Goal: Register for event/course

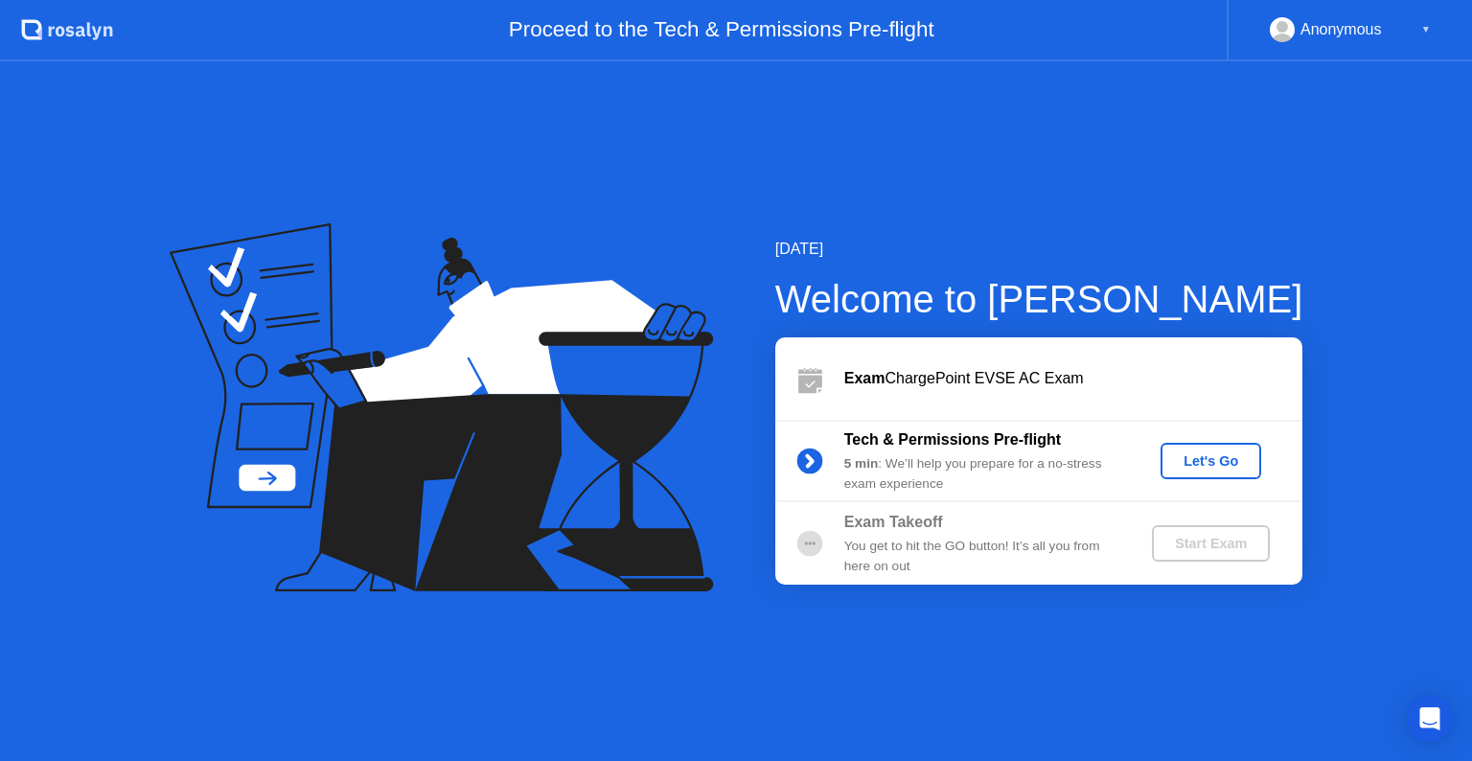
click at [1231, 539] on div "Start Exam" at bounding box center [1211, 543] width 103 height 15
click at [966, 466] on div "5 min : We’ll help you prepare for a no-stress exam experience" at bounding box center [982, 473] width 276 height 39
click at [813, 526] on circle at bounding box center [810, 543] width 38 height 38
click at [936, 540] on div "You get to hit the GO button! It’s all you from here on out" at bounding box center [982, 556] width 276 height 39
click at [1237, 458] on div "Let's Go" at bounding box center [1210, 460] width 85 height 15
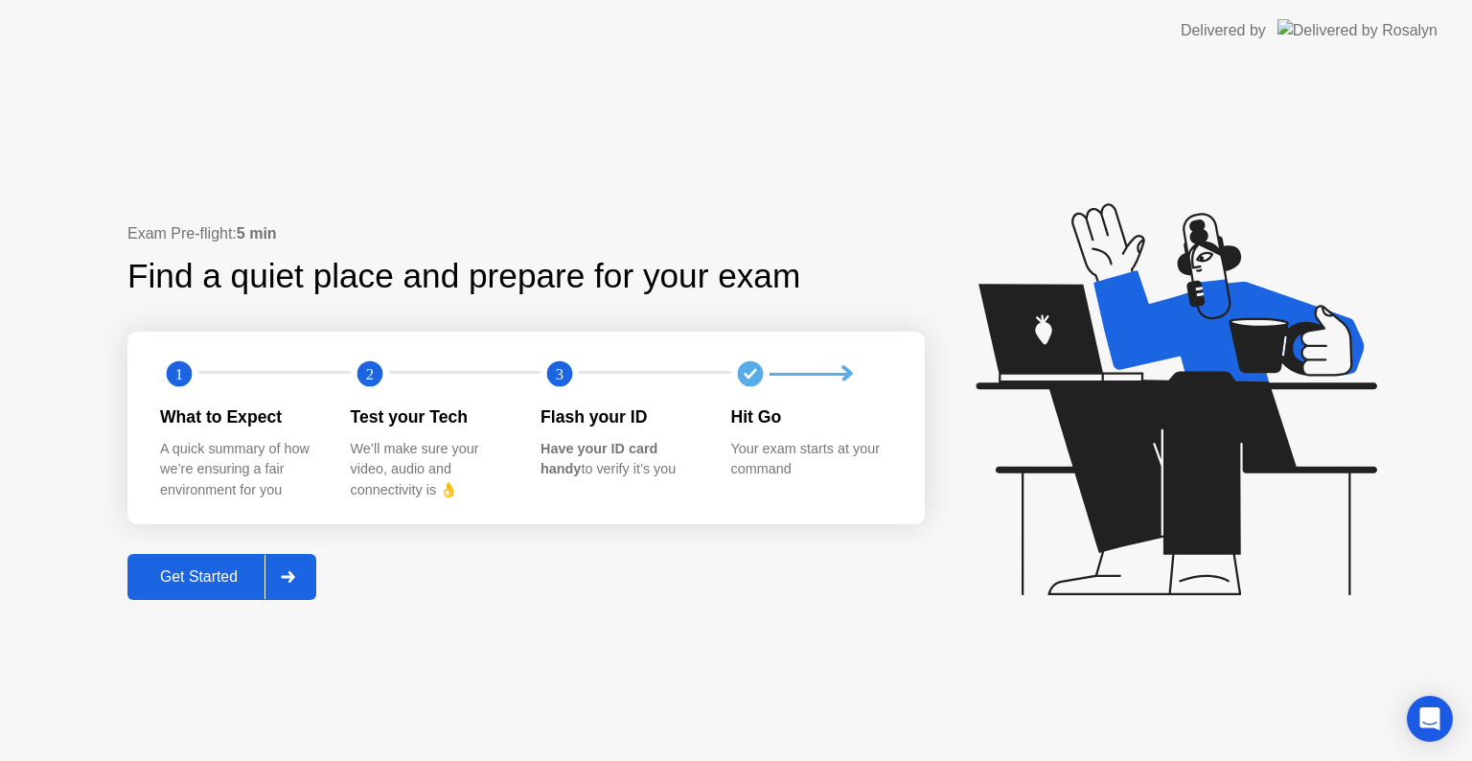
click at [234, 573] on div "Get Started" at bounding box center [198, 576] width 131 height 17
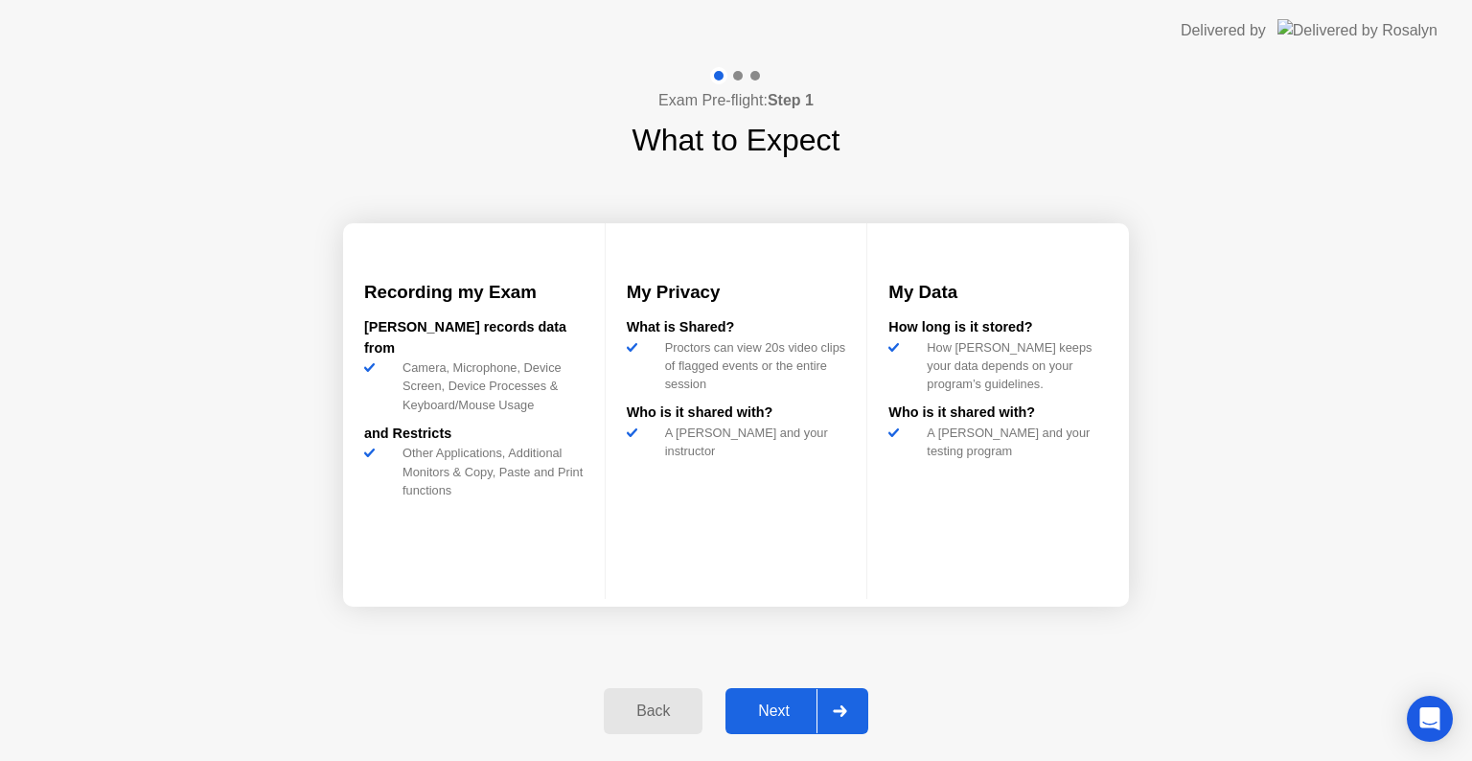
click at [673, 703] on div "Back" at bounding box center [653, 711] width 87 height 17
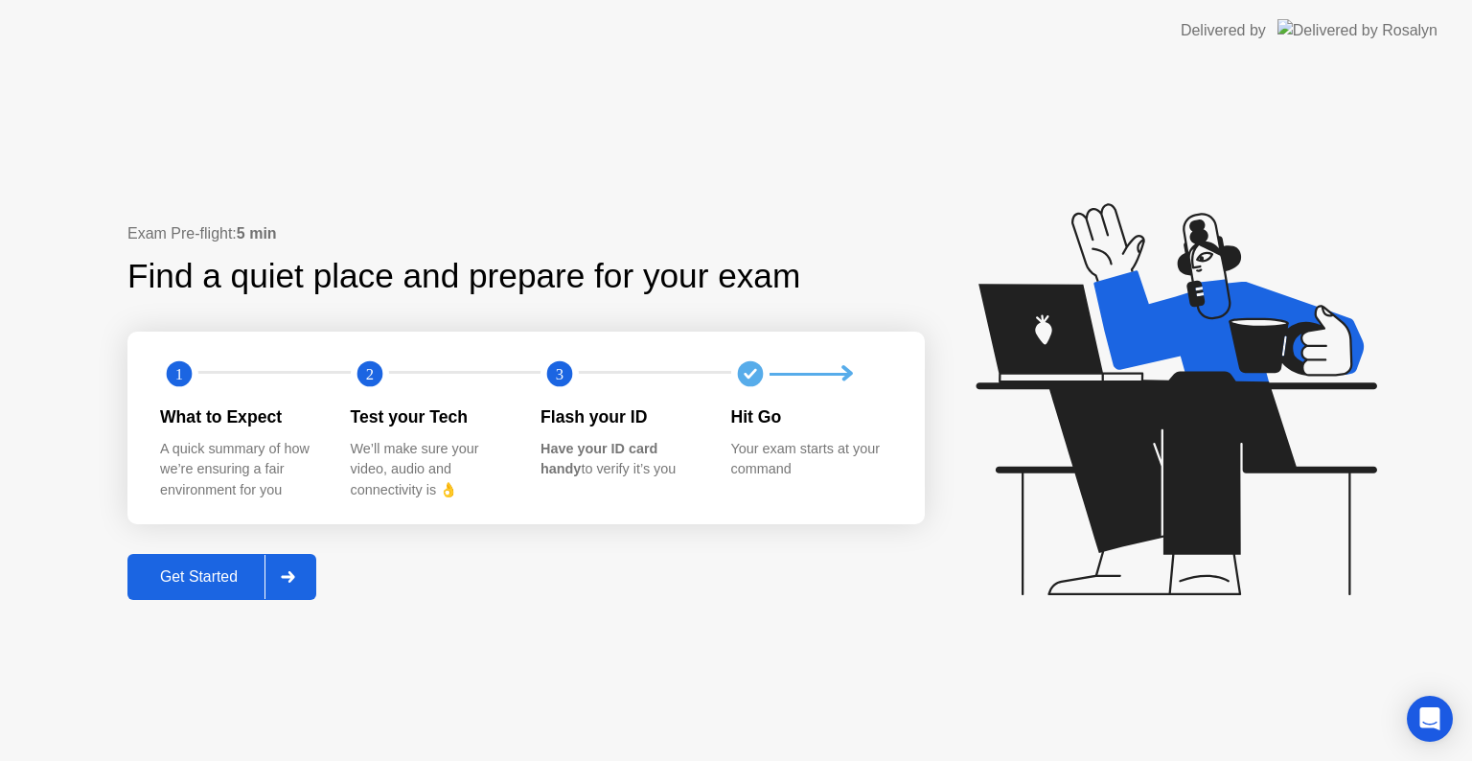
click at [227, 563] on button "Get Started" at bounding box center [221, 577] width 189 height 46
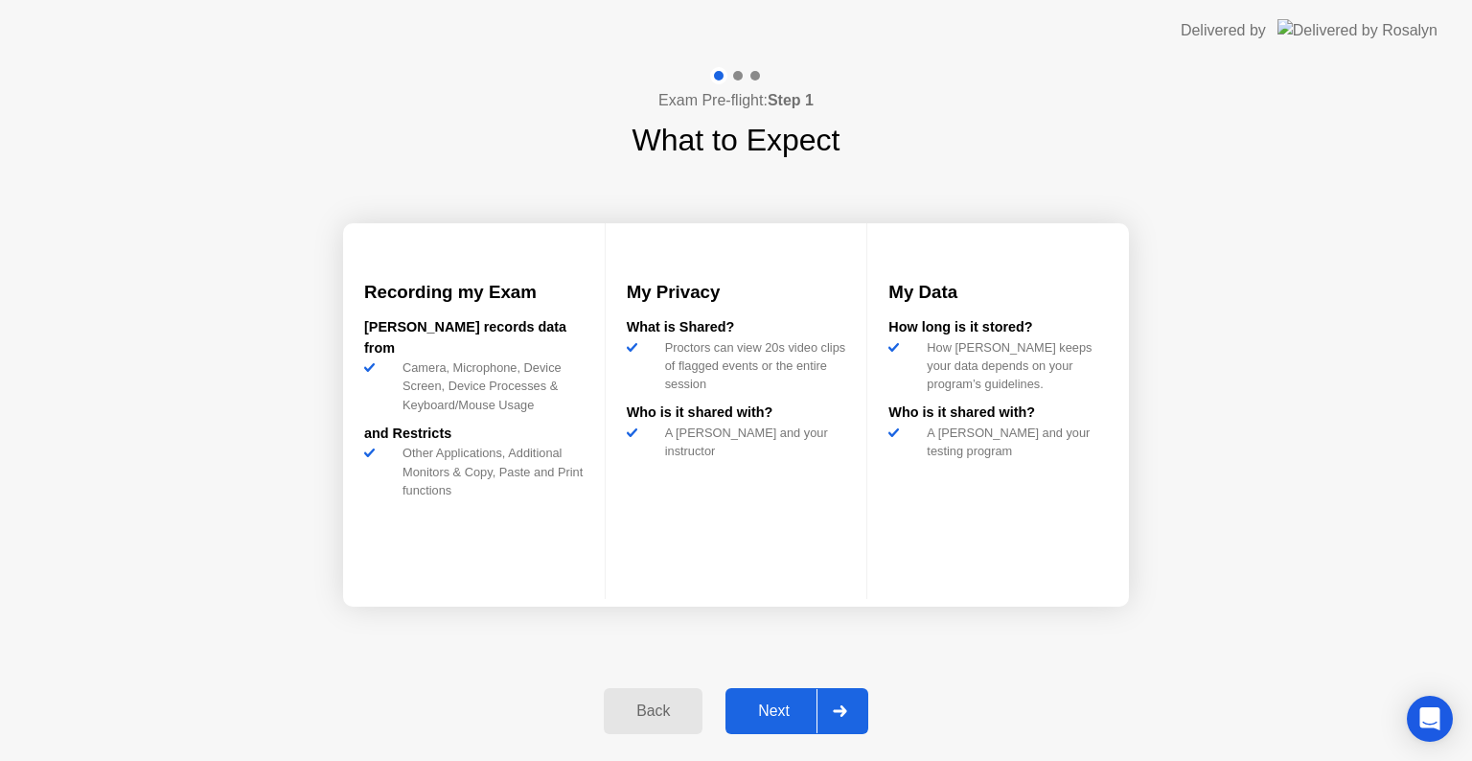
click at [764, 711] on div "Next" at bounding box center [773, 711] width 85 height 17
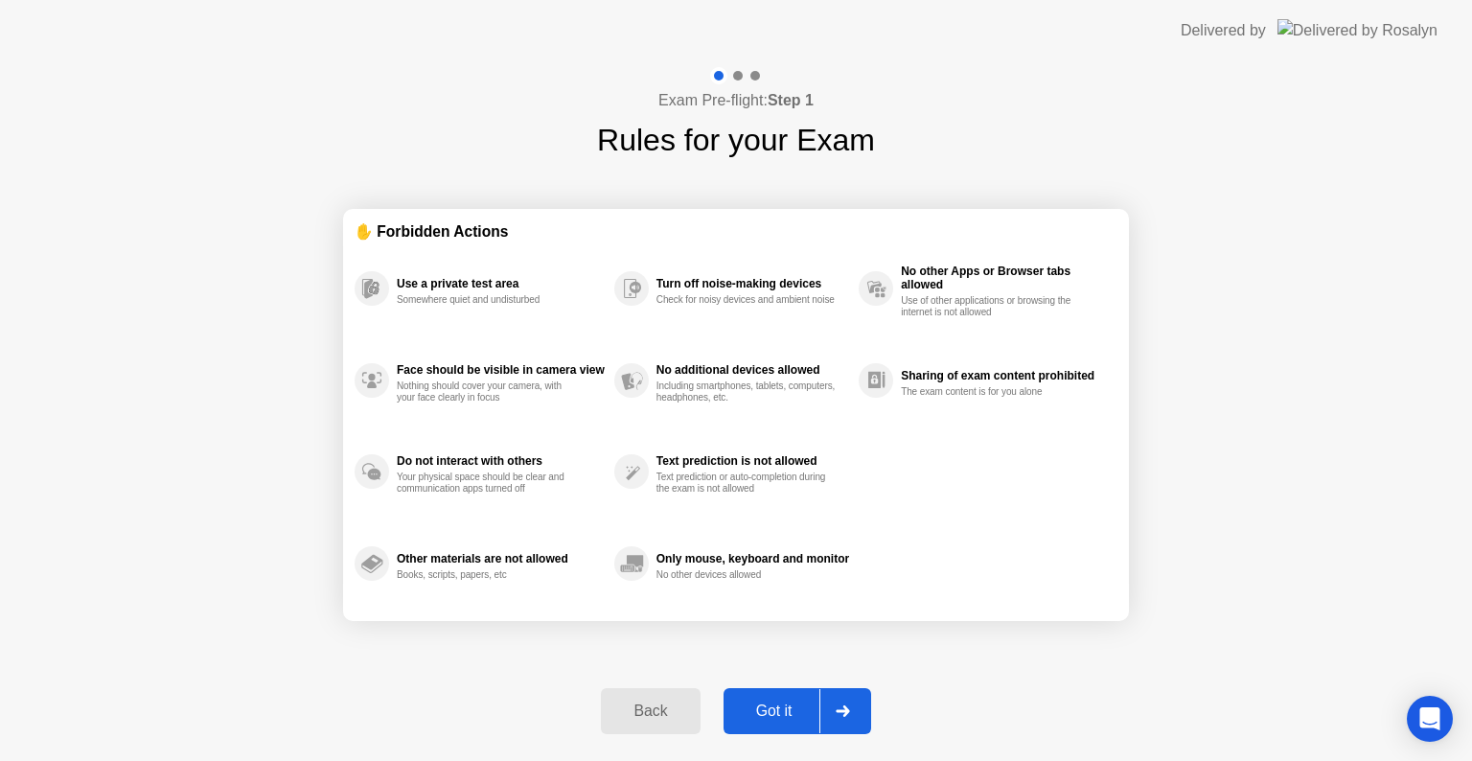
click at [764, 711] on div "Got it" at bounding box center [774, 711] width 90 height 17
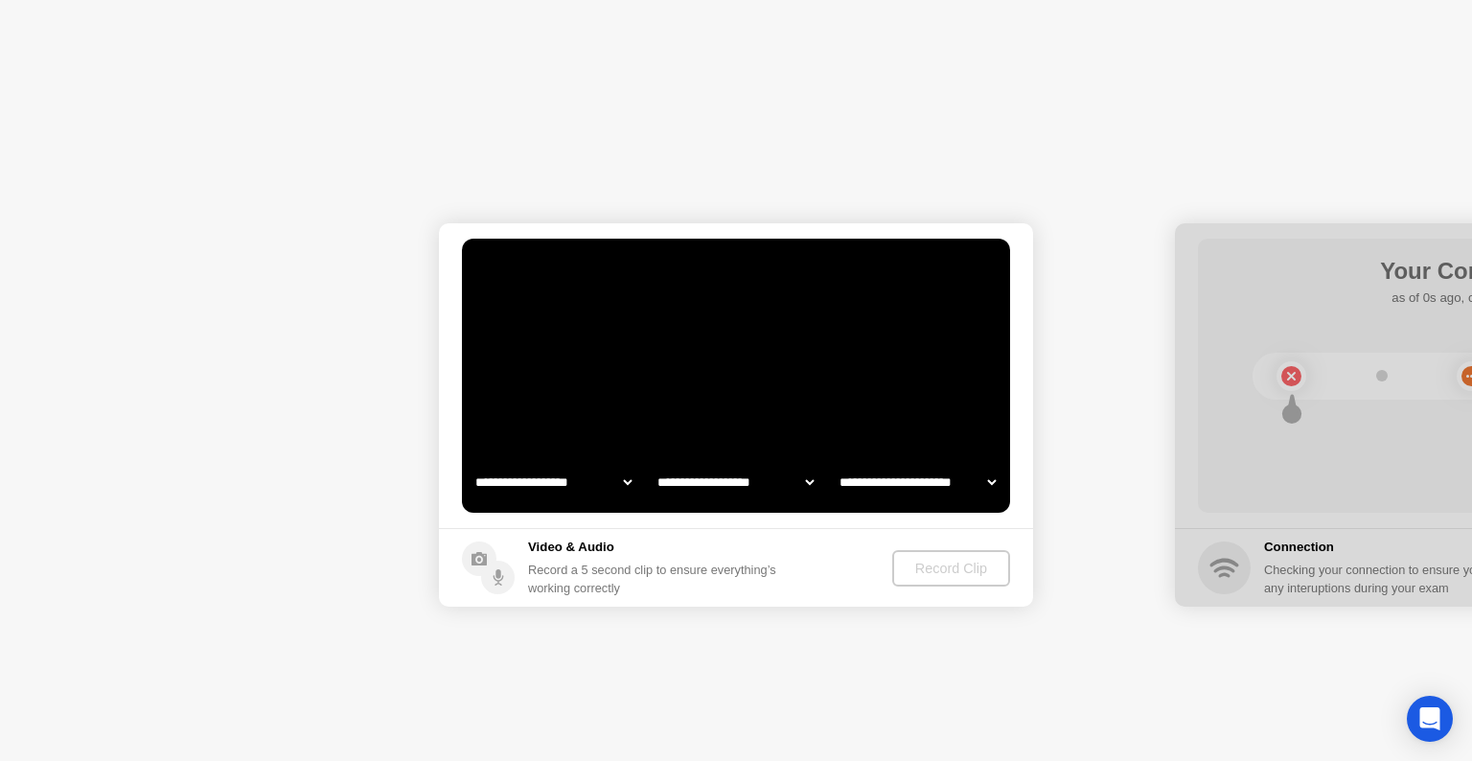
select select "**********"
select select "*******"
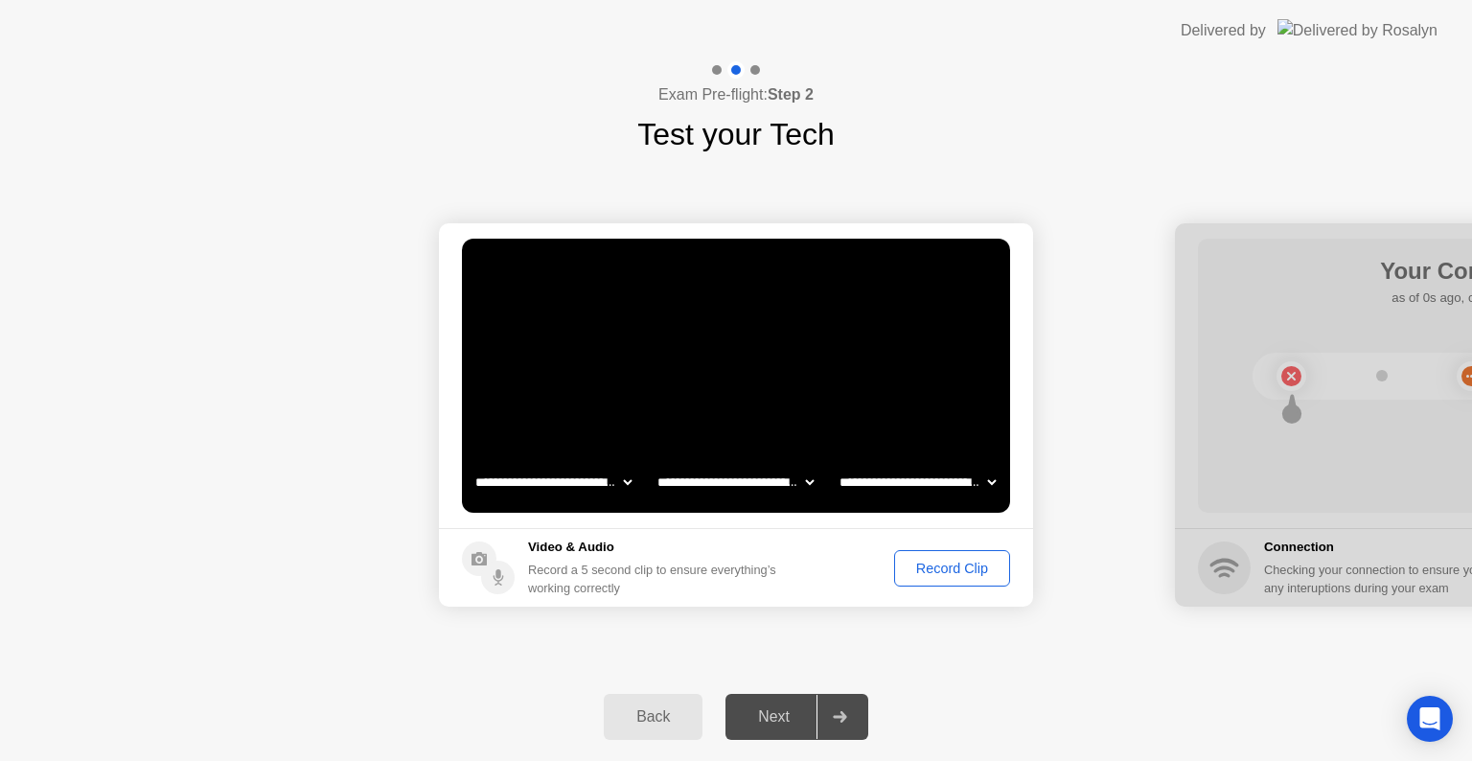
click at [981, 564] on div "Record Clip" at bounding box center [952, 568] width 103 height 15
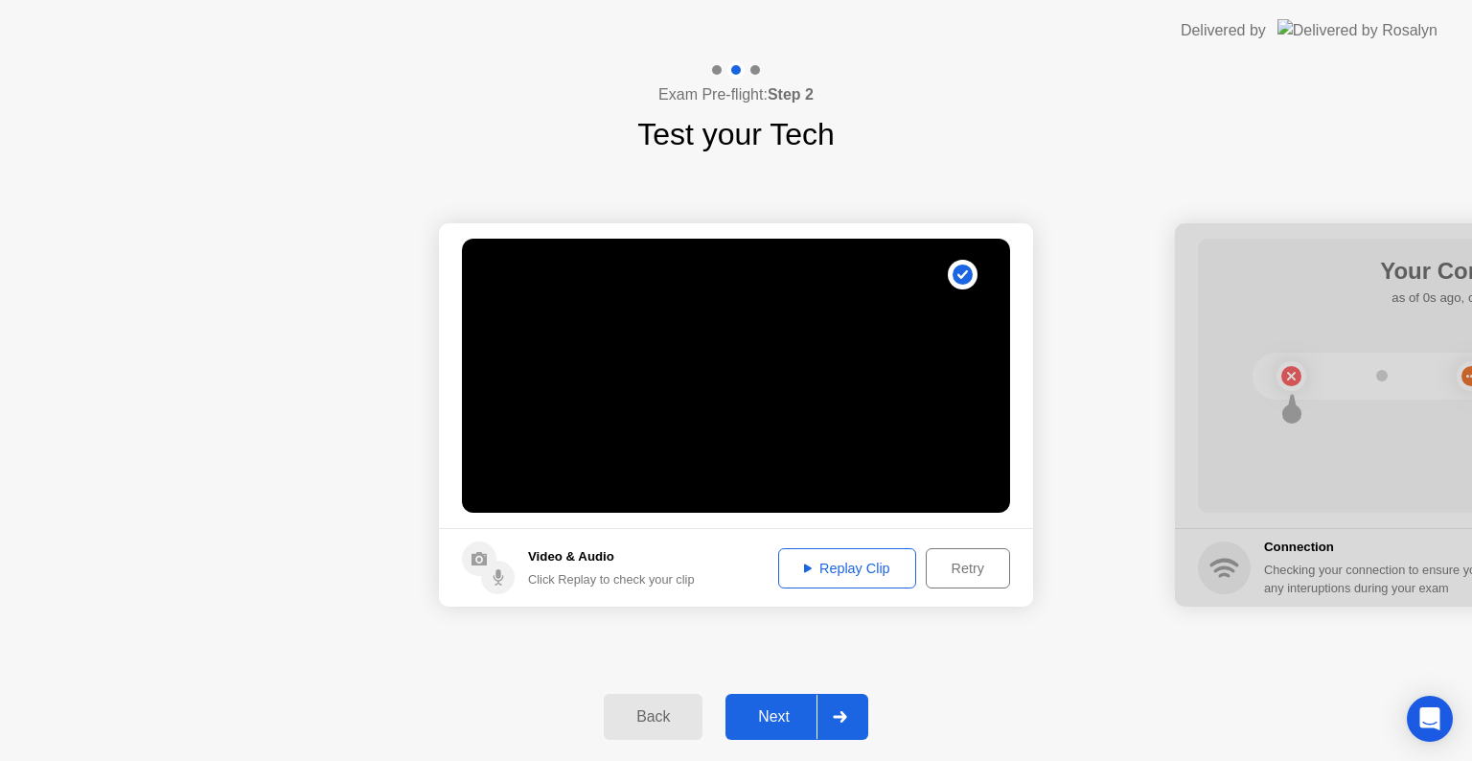
click at [981, 564] on div "Retry" at bounding box center [968, 568] width 71 height 15
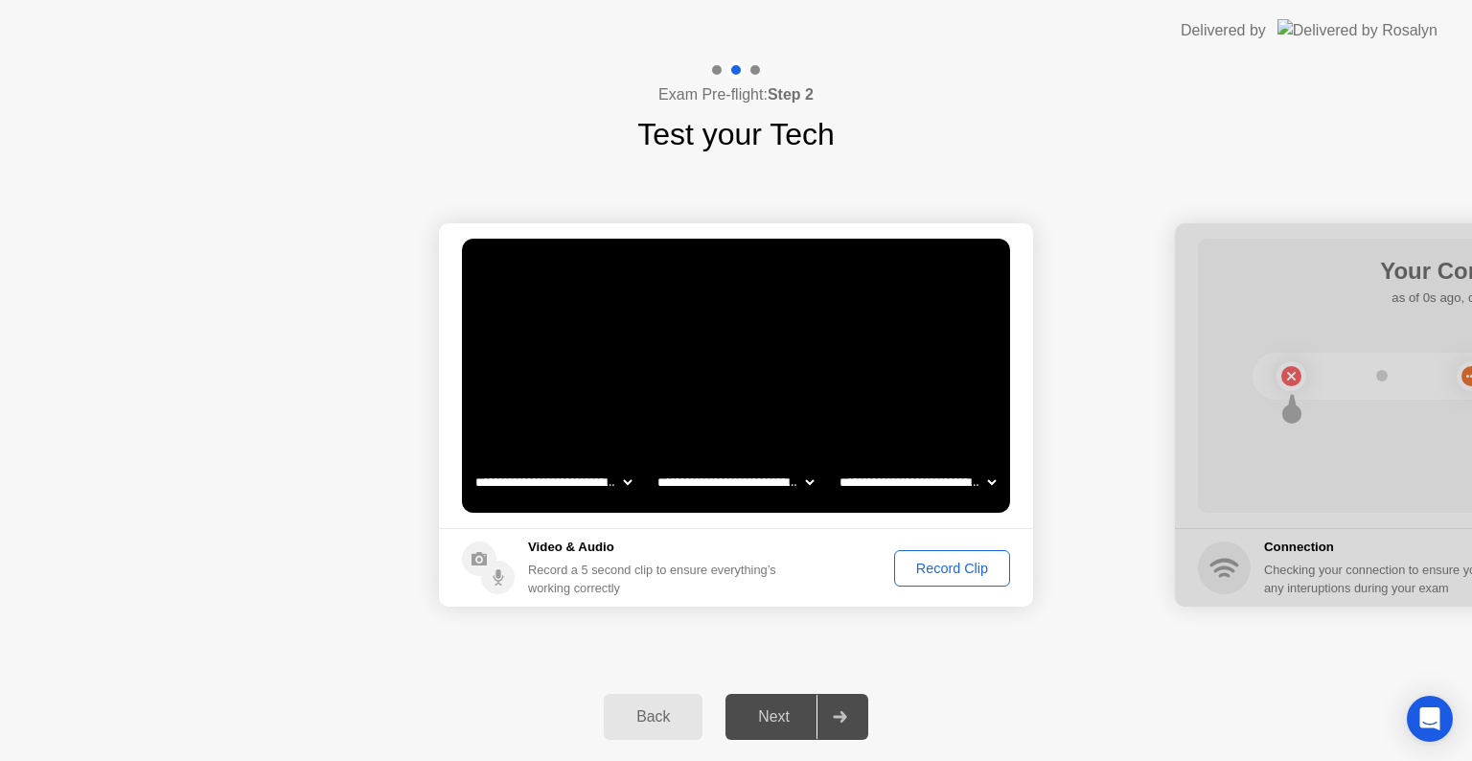
click at [956, 571] on div "Record Clip" at bounding box center [952, 568] width 103 height 15
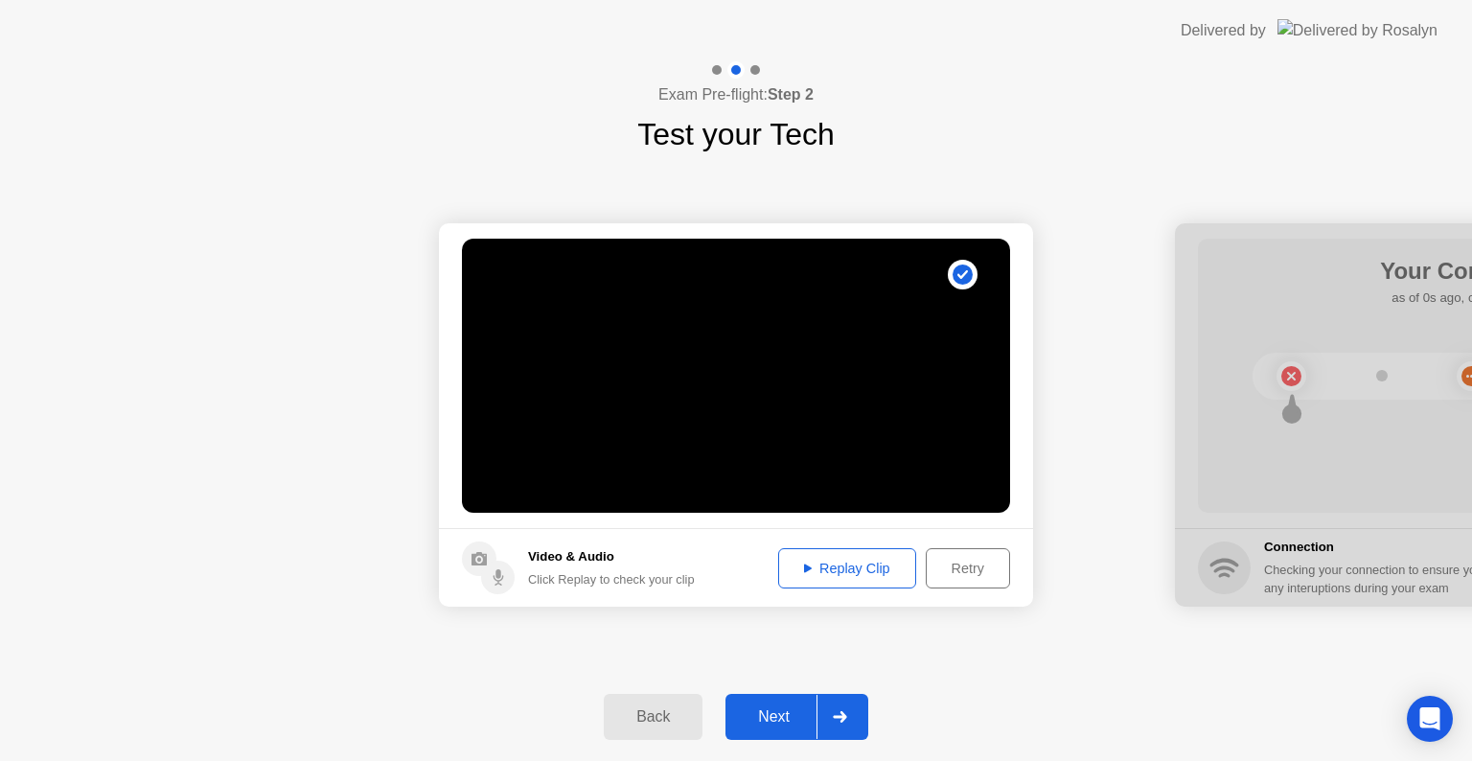
click at [796, 717] on div "Next" at bounding box center [773, 716] width 85 height 17
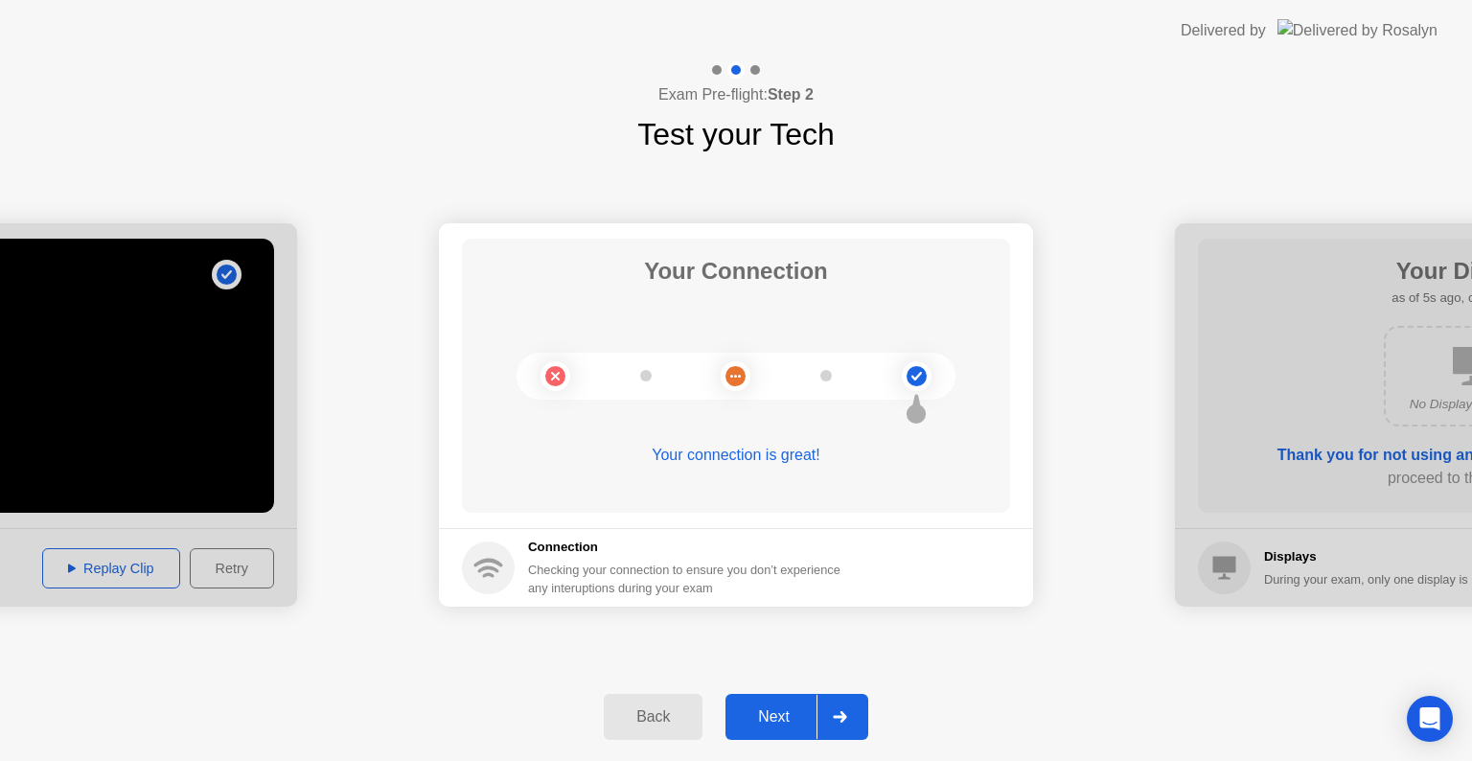
click at [796, 717] on div "Next" at bounding box center [773, 716] width 85 height 17
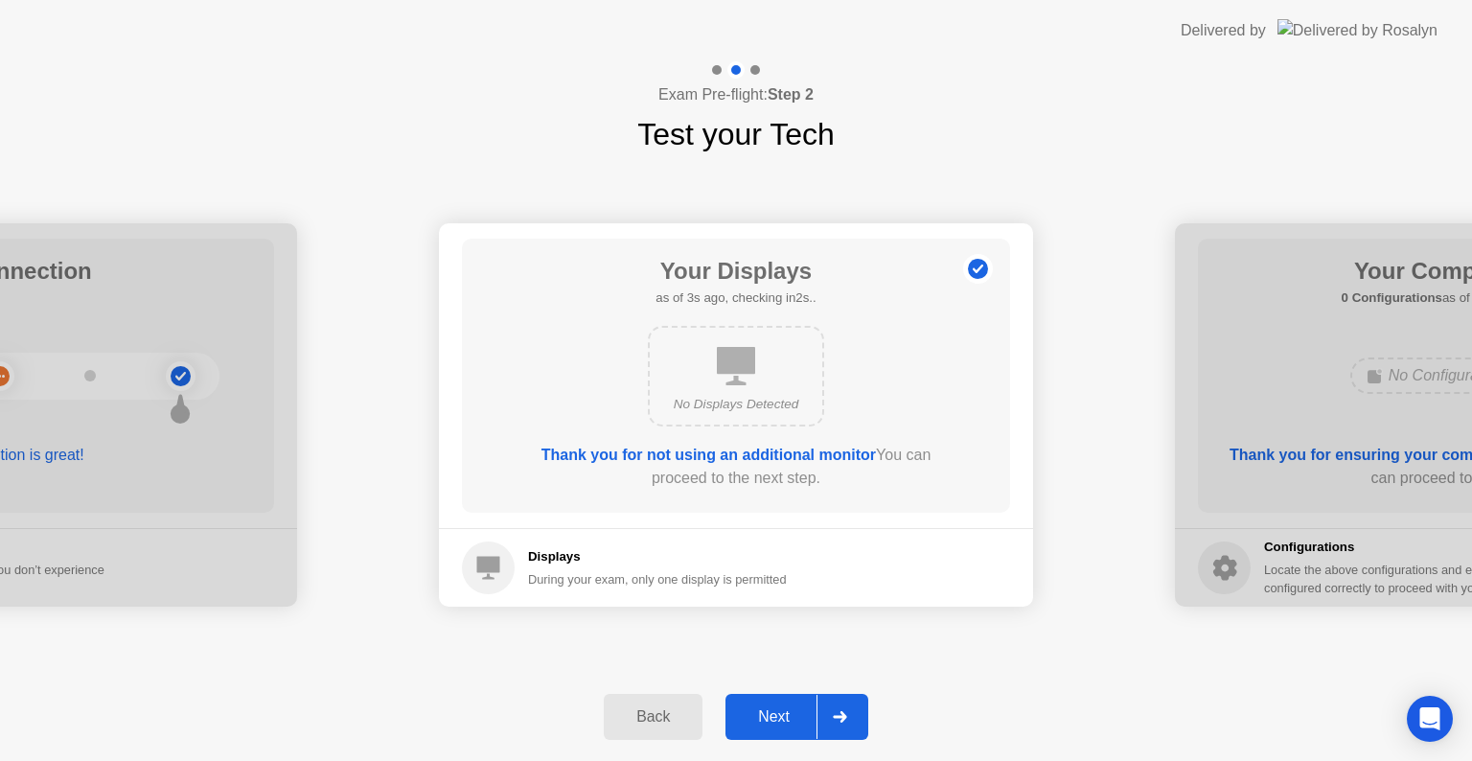
click at [796, 717] on div "Next" at bounding box center [773, 716] width 85 height 17
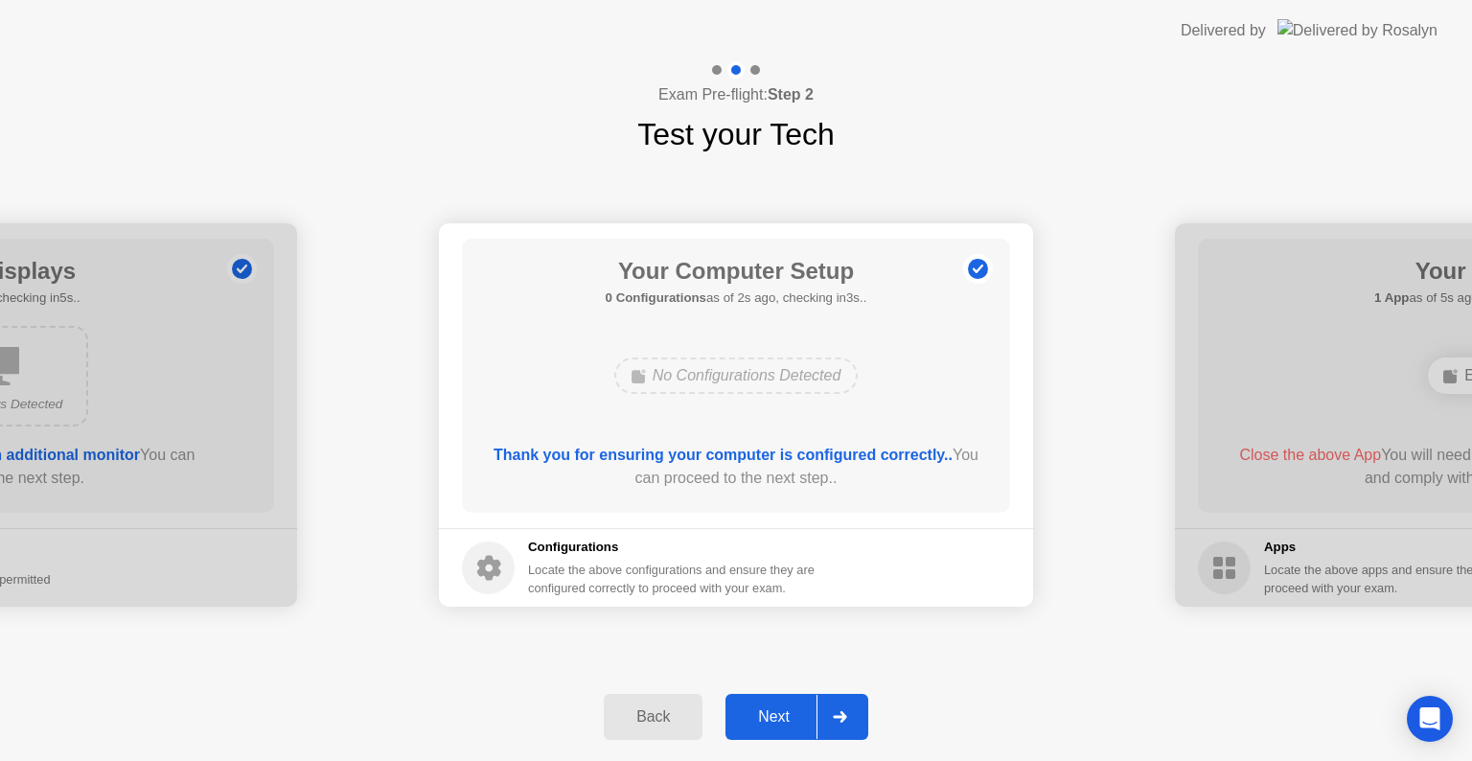
click at [796, 717] on div "Next" at bounding box center [773, 716] width 85 height 17
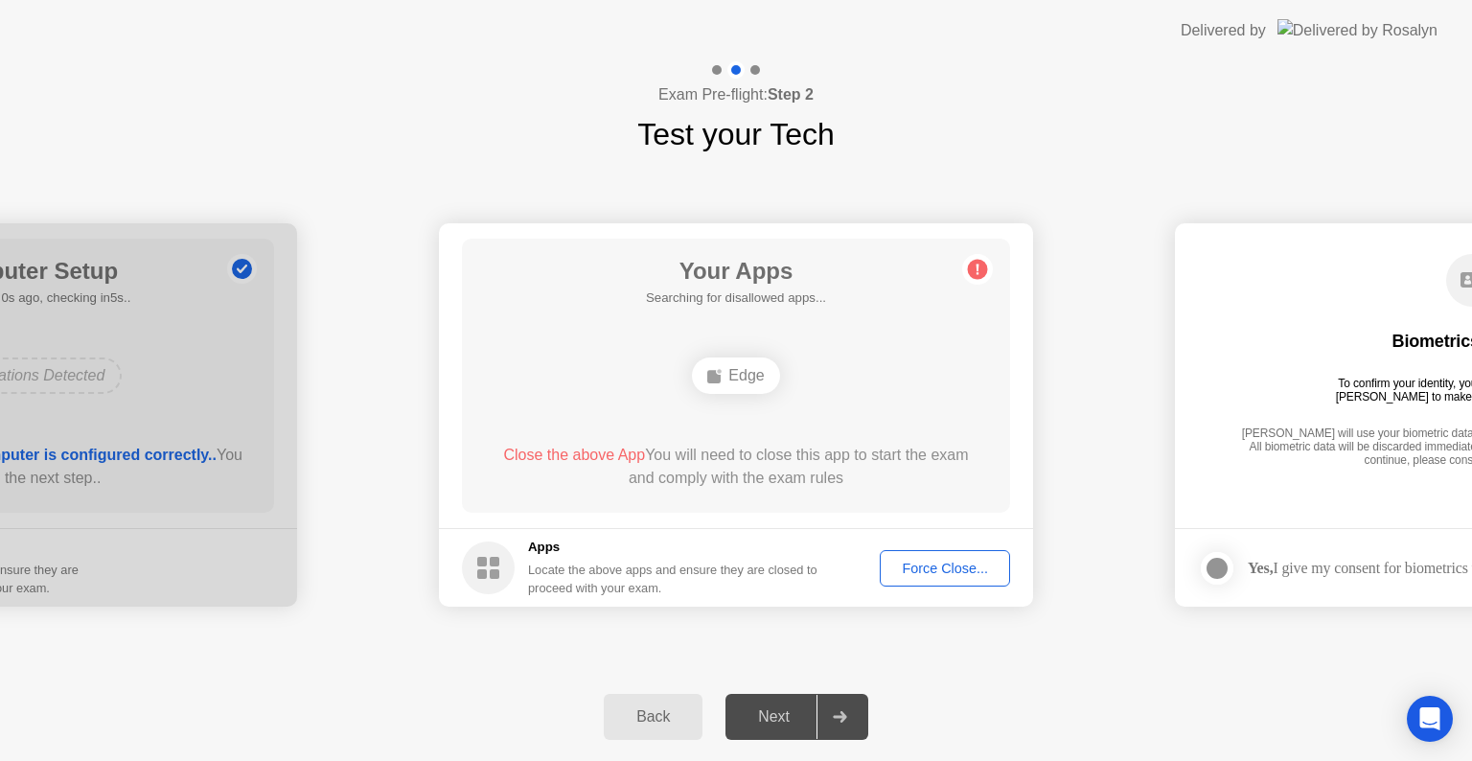
click at [796, 717] on div "Next" at bounding box center [773, 716] width 85 height 17
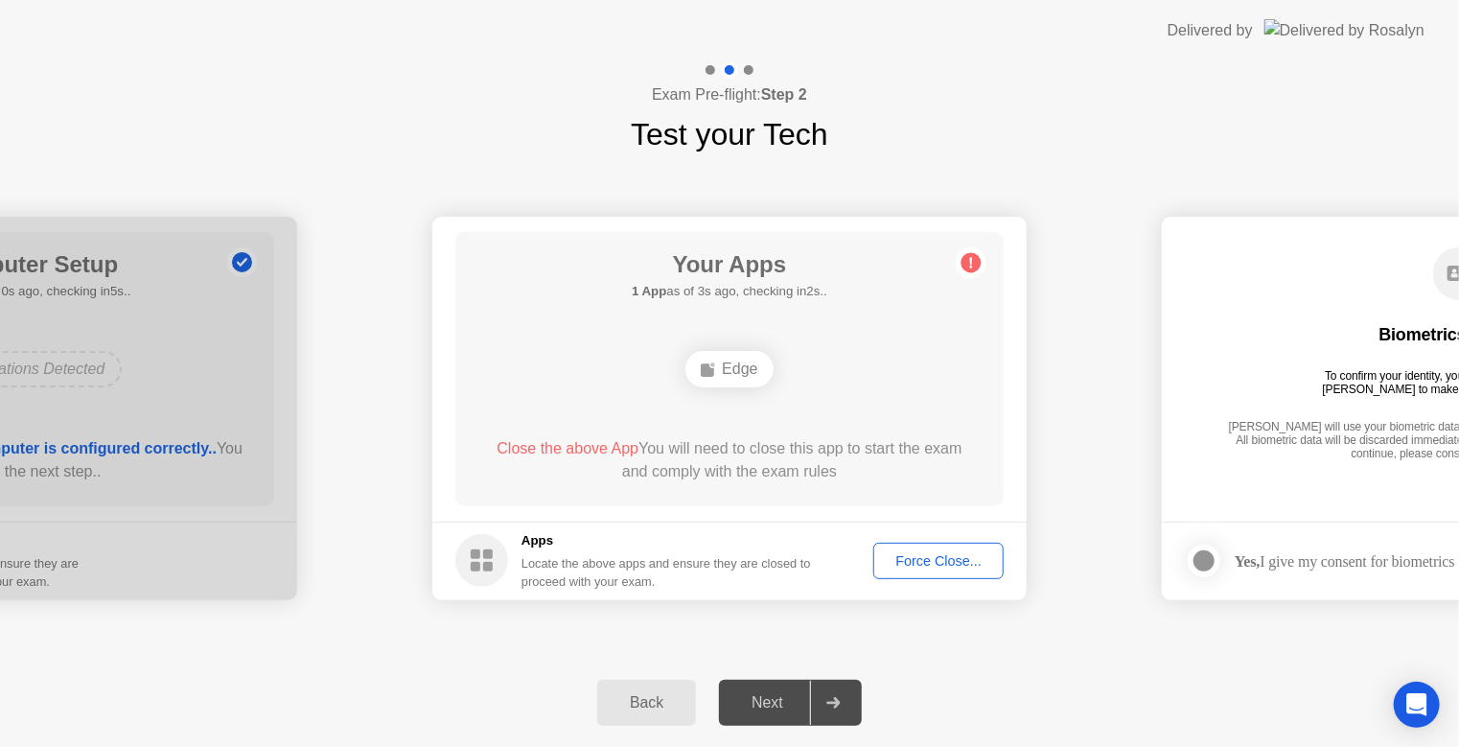
click at [767, 696] on div "Next" at bounding box center [767, 702] width 85 height 17
click at [928, 553] on div "Force Close..." at bounding box center [938, 560] width 117 height 15
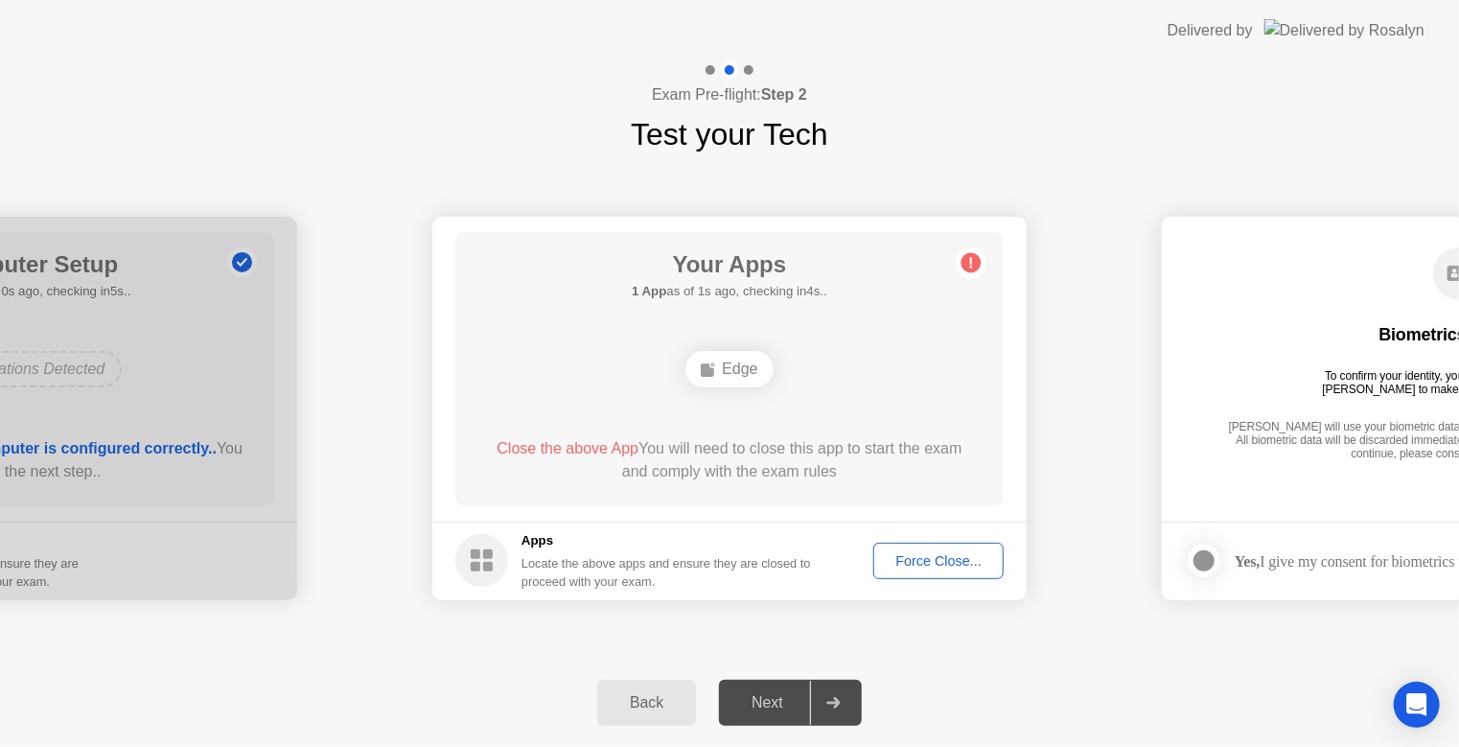
click at [931, 564] on div "Force Close..." at bounding box center [938, 560] width 117 height 15
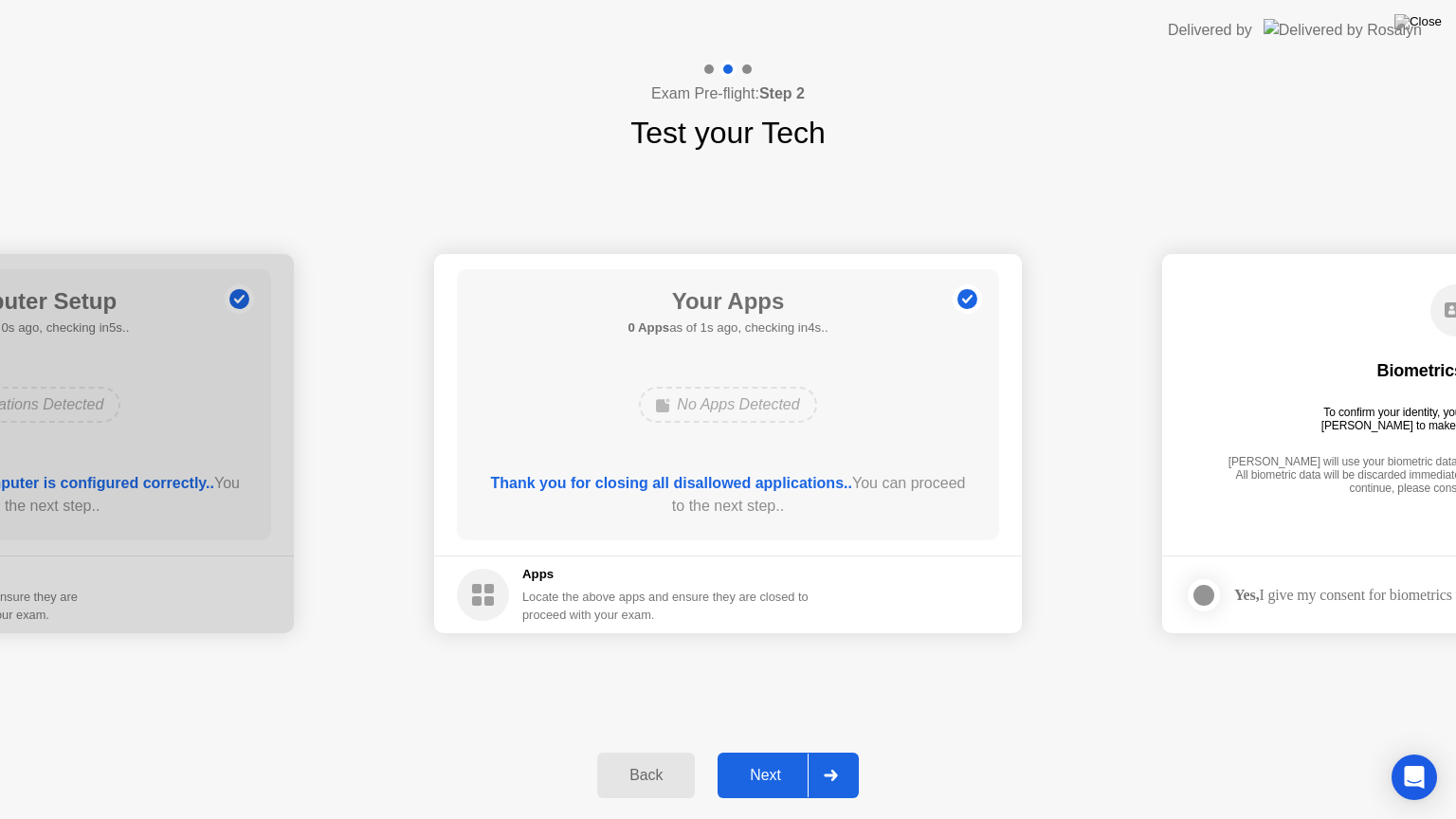
click at [767, 752] on div "Back Next" at bounding box center [728, 775] width 1456 height 87
click at [788, 752] on button "Next" at bounding box center [788, 775] width 141 height 46
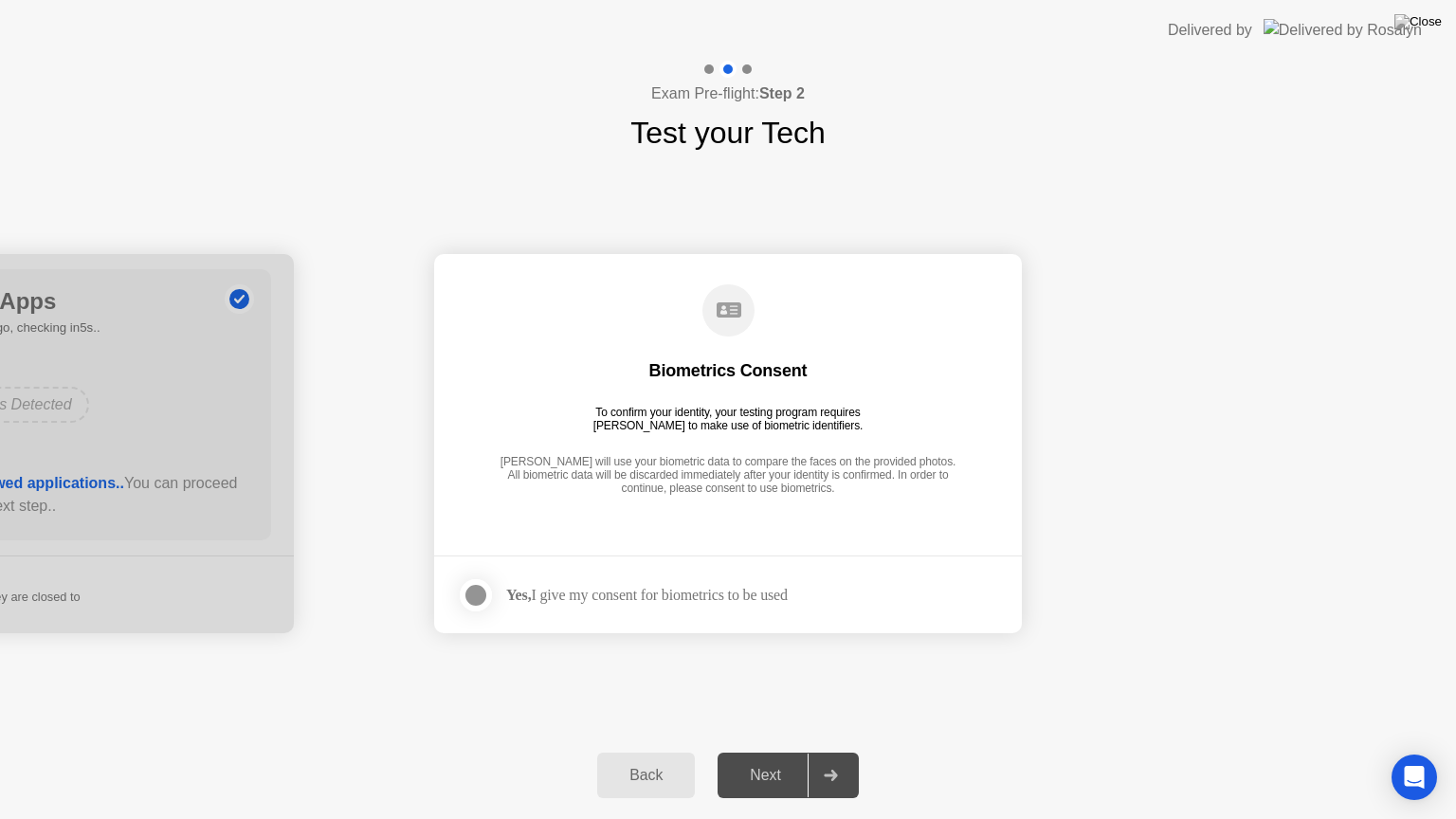
click at [614, 592] on div "Yes, I give my consent for biometrics to be used" at bounding box center [647, 594] width 282 height 18
click at [480, 589] on div at bounding box center [476, 594] width 23 height 23
click at [764, 752] on div "Next" at bounding box center [765, 774] width 84 height 17
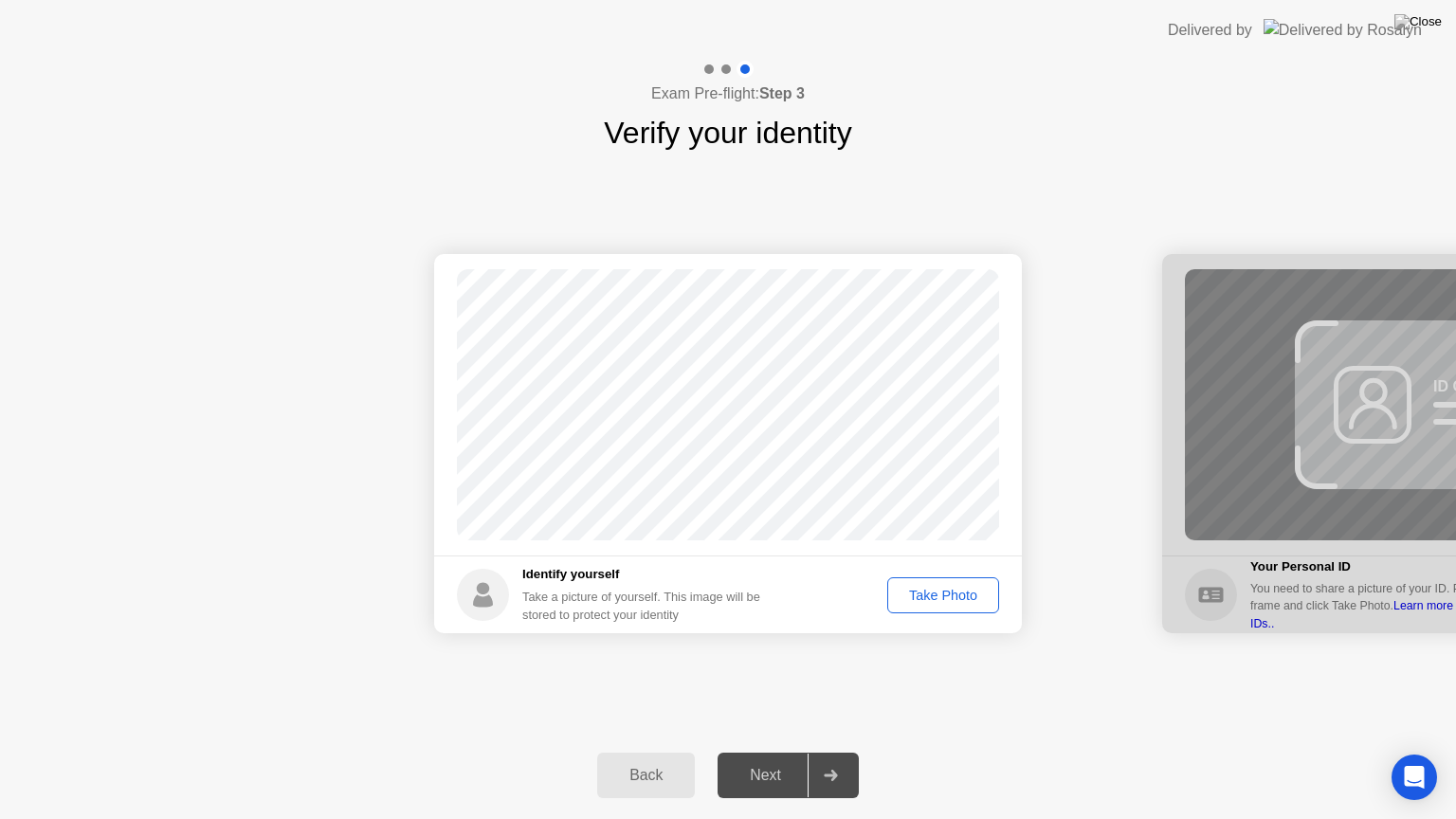
click at [970, 598] on div "Take Photo" at bounding box center [944, 594] width 99 height 15
click at [970, 598] on div "Retake" at bounding box center [956, 594] width 74 height 15
click at [970, 598] on div "Take Photo" at bounding box center [944, 594] width 99 height 15
click at [774, 752] on div "Next" at bounding box center [765, 774] width 84 height 17
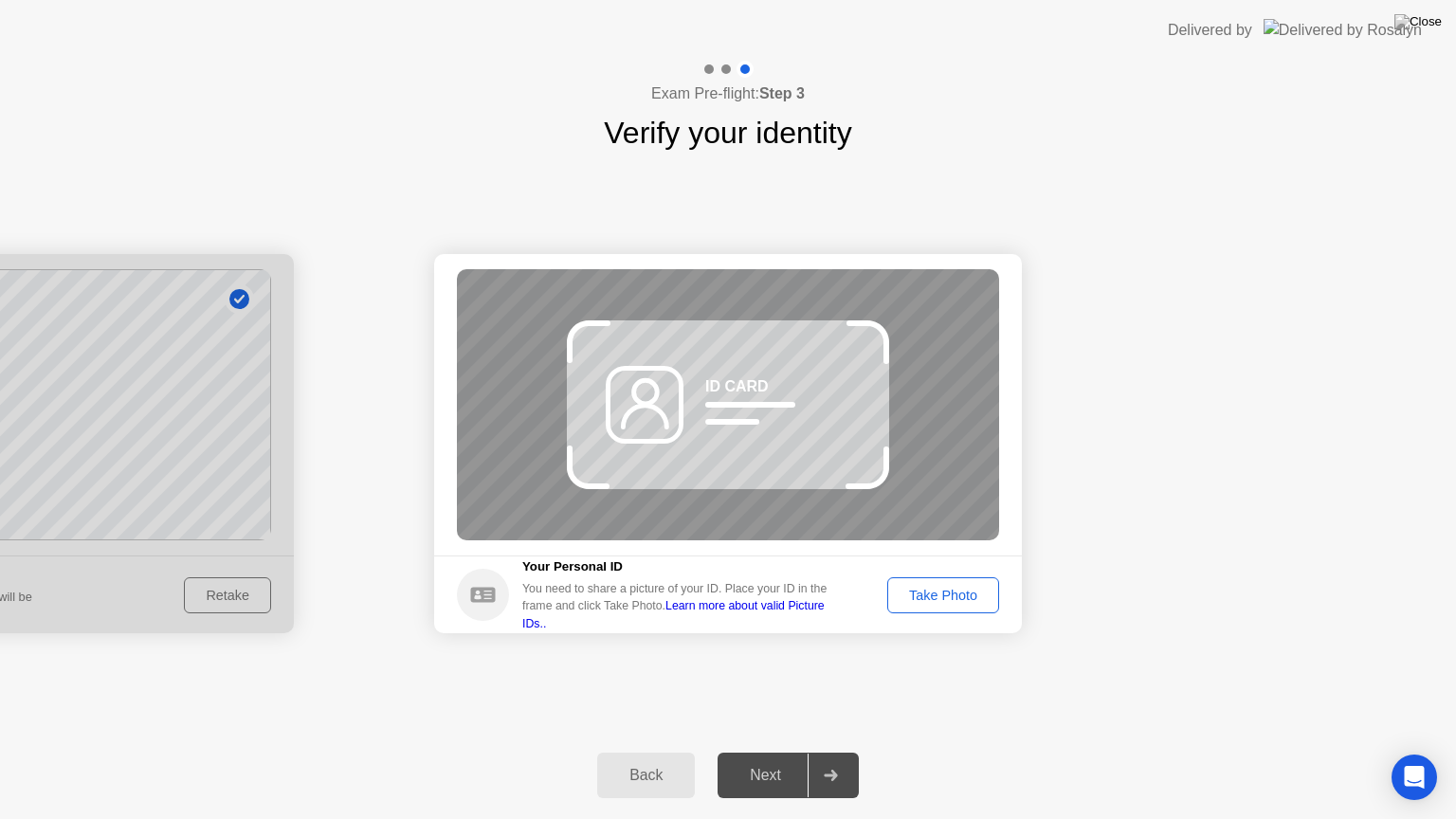
click at [774, 752] on div "Next" at bounding box center [765, 774] width 84 height 17
click at [935, 598] on div "Take Photo" at bounding box center [944, 594] width 99 height 15
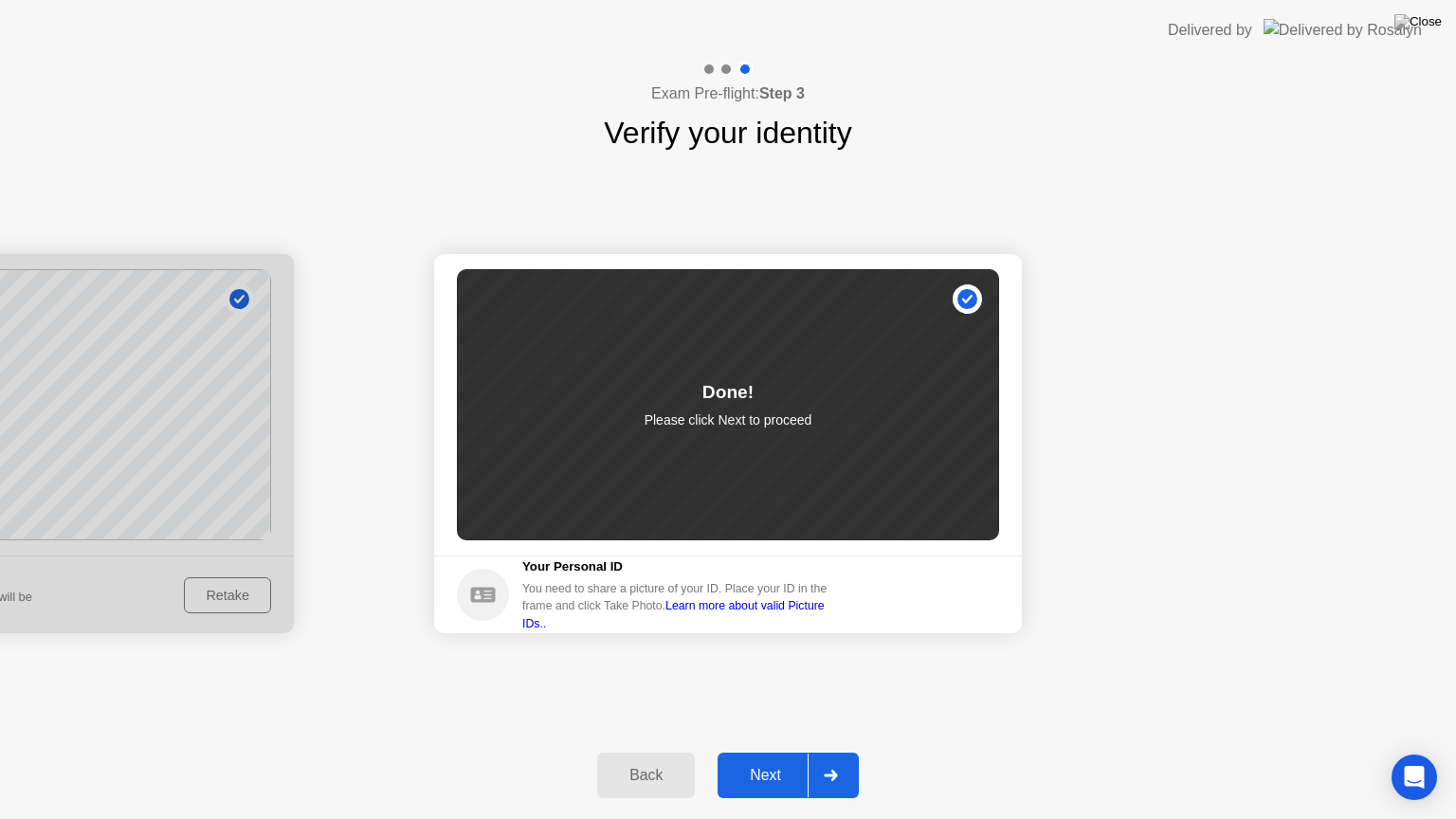
click at [772, 752] on button "Next" at bounding box center [788, 775] width 141 height 46
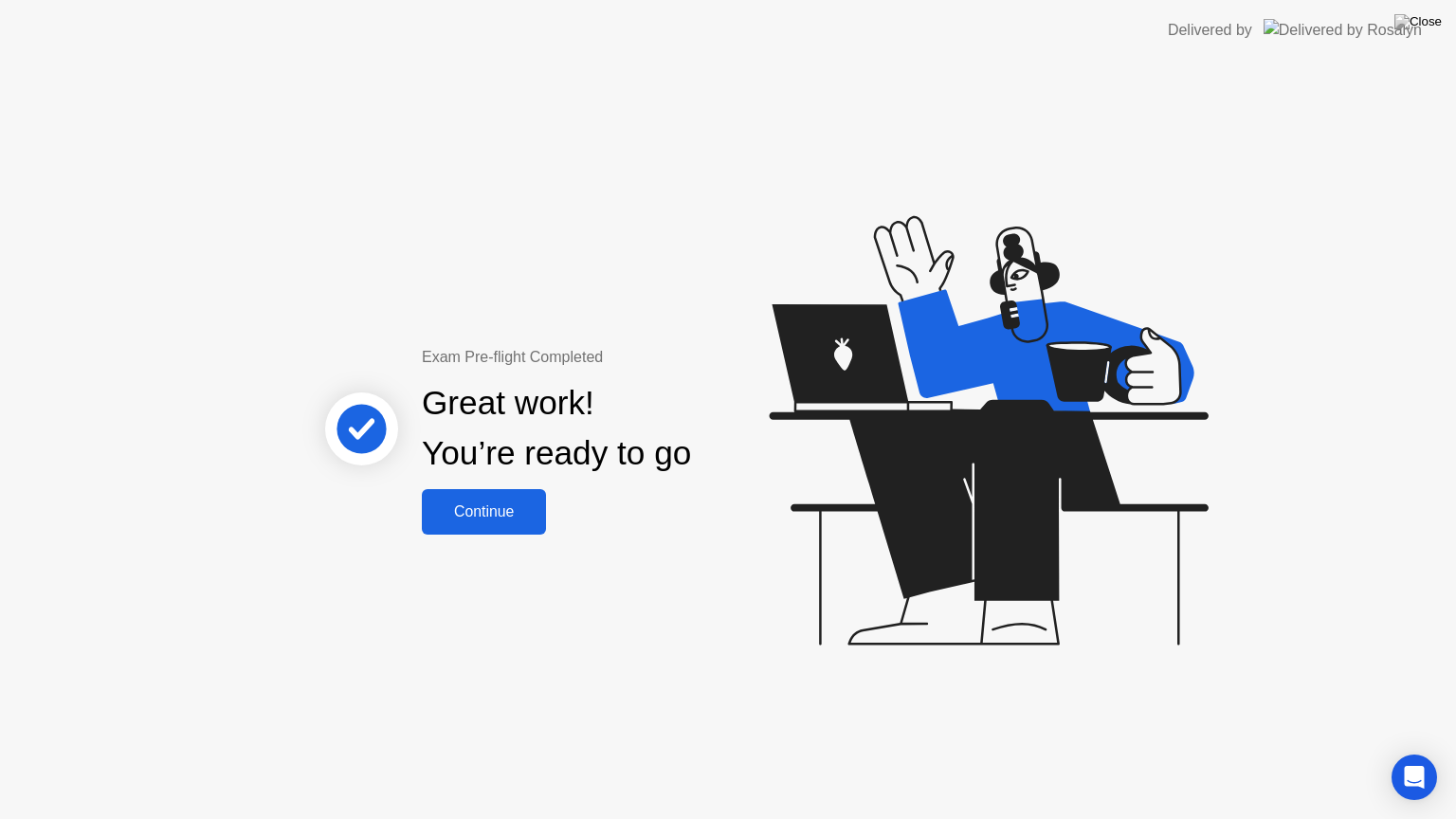
click at [504, 503] on div "Continue" at bounding box center [484, 511] width 113 height 17
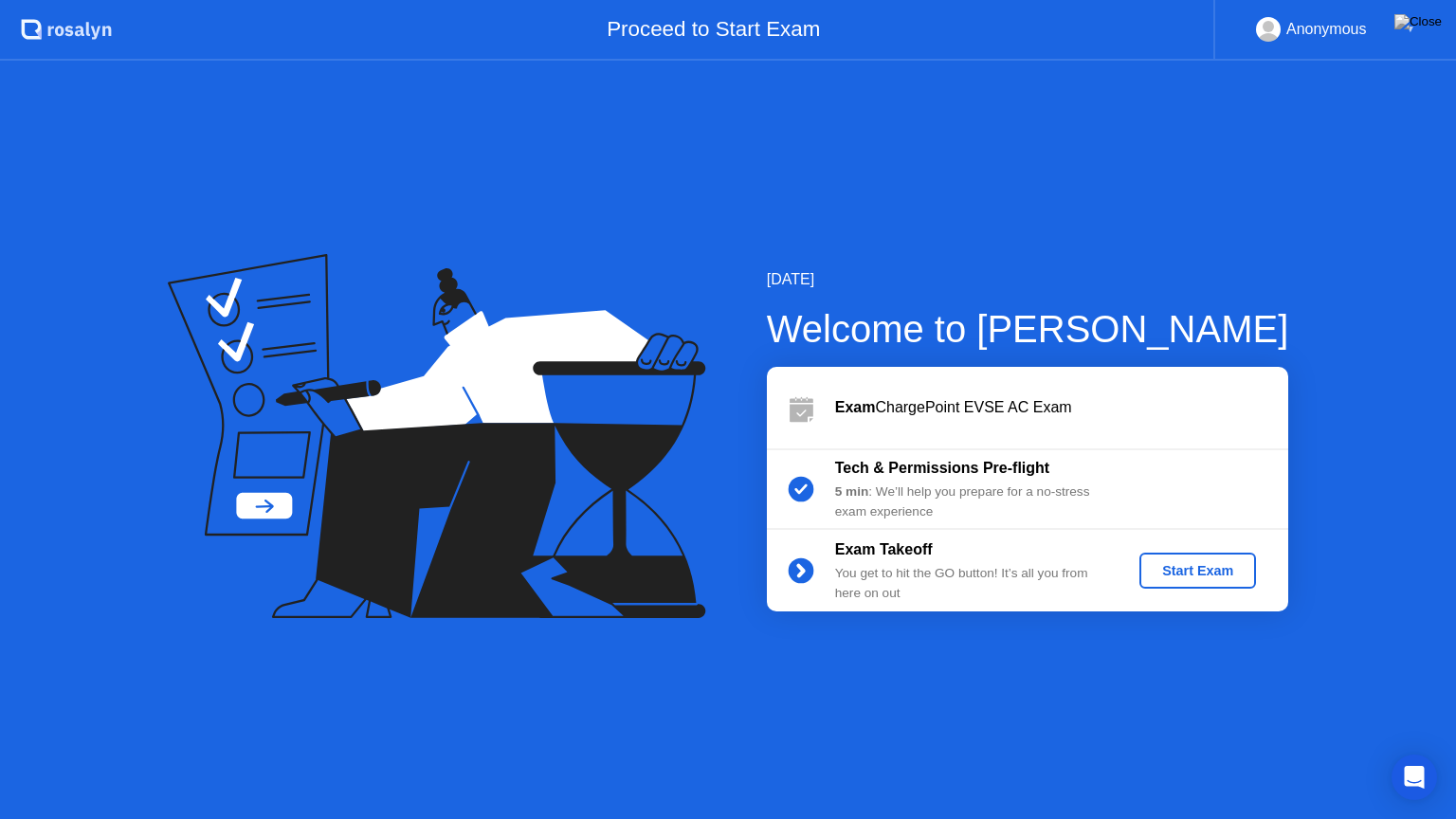
click at [1218, 582] on button "Start Exam" at bounding box center [1198, 571] width 117 height 36
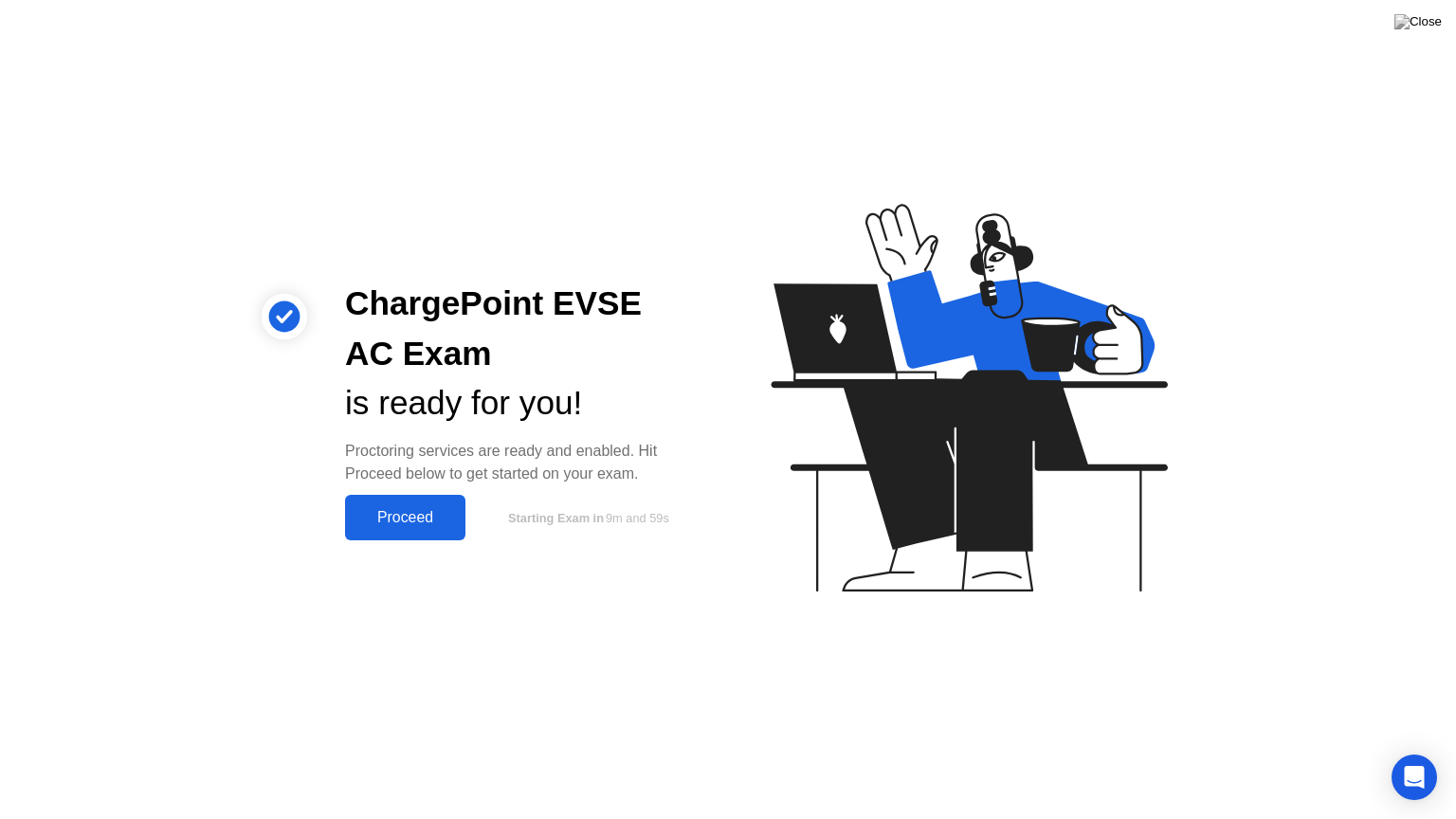
click at [415, 515] on div "Proceed" at bounding box center [406, 517] width 109 height 17
